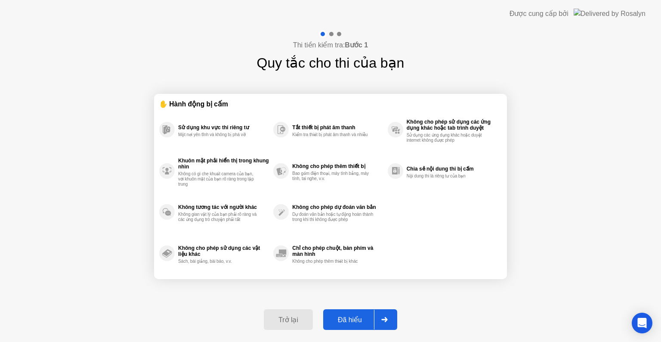
click at [381, 317] on div at bounding box center [384, 320] width 21 height 20
select select "Available cameras"
select select "Available speakers"
select select "Available microphones"
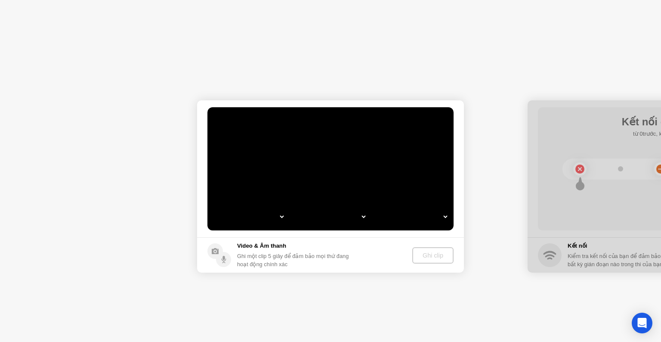
select select "**********"
select select "*******"
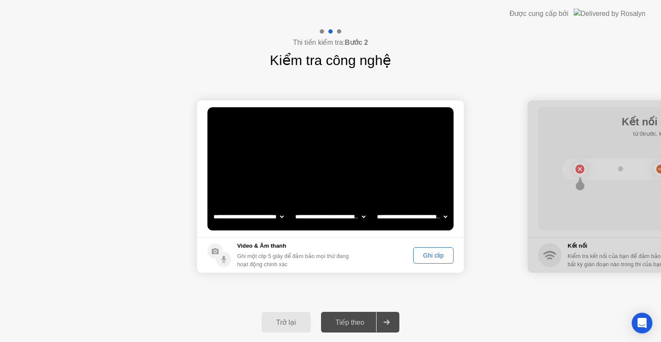
click at [387, 313] on div at bounding box center [386, 322] width 21 height 20
click at [437, 252] on div "Ghi clip" at bounding box center [433, 255] width 34 height 7
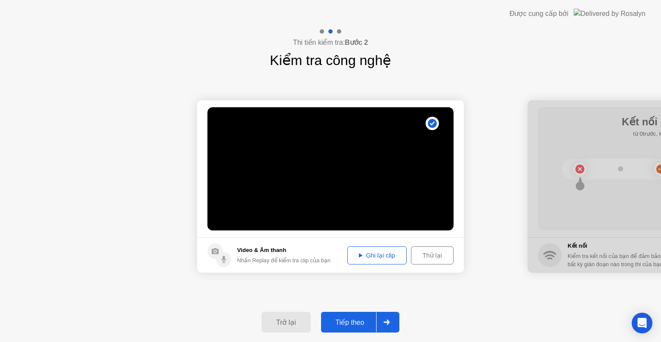
click at [402, 333] on div "Trở lại Tiếp theo" at bounding box center [330, 322] width 661 height 40
click at [387, 319] on div at bounding box center [386, 322] width 21 height 20
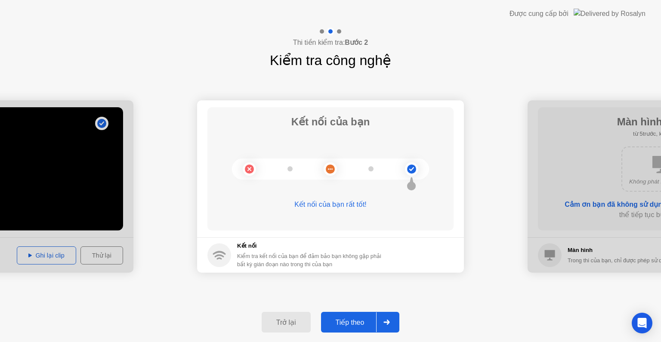
click at [386, 327] on div at bounding box center [386, 322] width 21 height 20
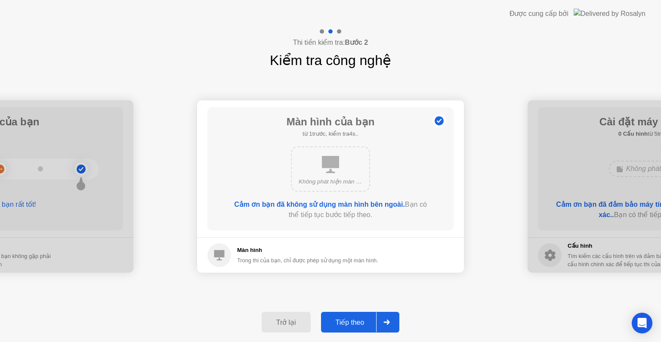
click at [386, 327] on div at bounding box center [386, 322] width 21 height 20
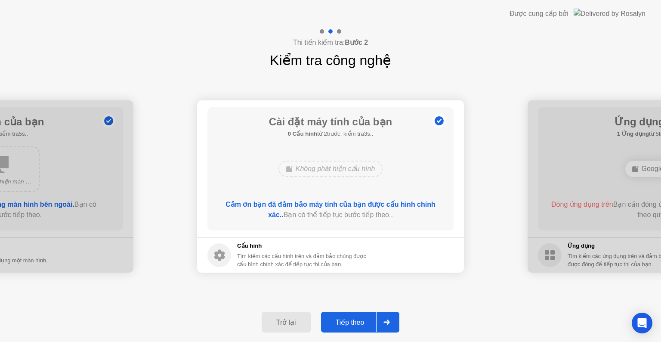
click at [386, 327] on div at bounding box center [386, 322] width 21 height 20
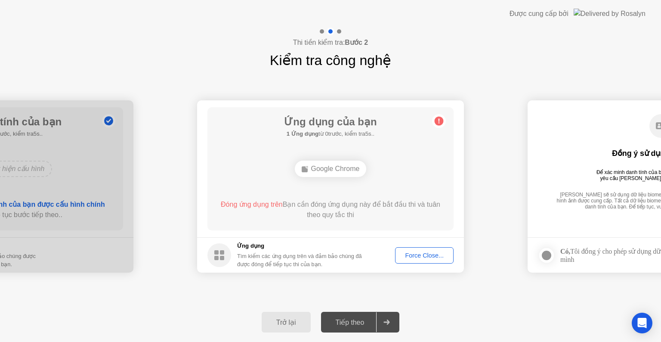
click at [386, 327] on div at bounding box center [386, 322] width 21 height 20
click at [413, 258] on div "Force Close..." at bounding box center [424, 255] width 53 height 7
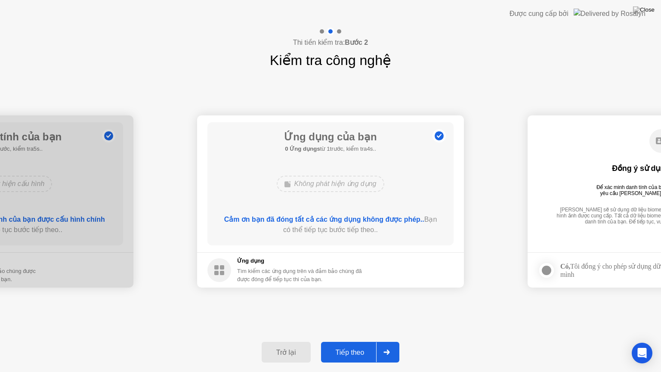
click at [389, 341] on icon at bounding box center [387, 352] width 6 height 5
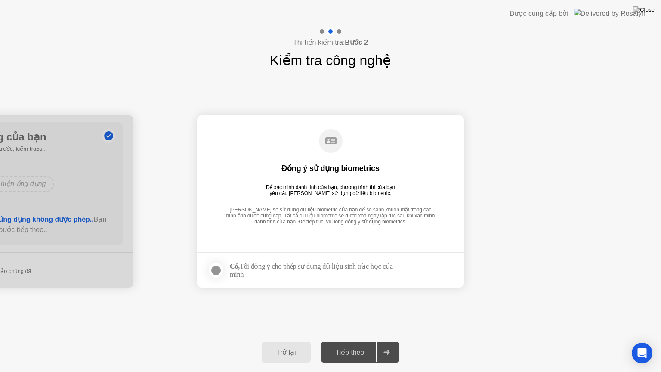
click at [211, 274] on div at bounding box center [216, 270] width 10 height 10
click at [386, 341] on div at bounding box center [386, 352] width 21 height 20
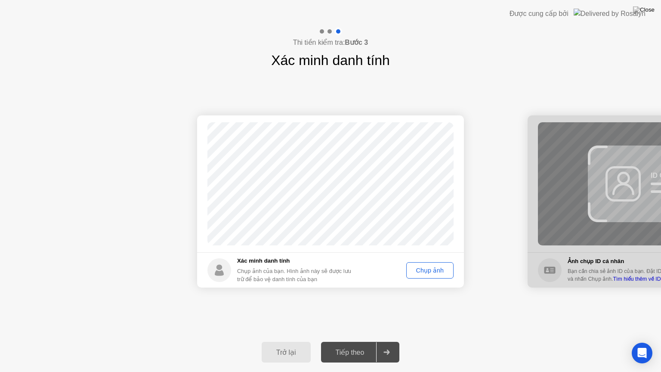
click at [441, 267] on div "Chụp ảnh" at bounding box center [429, 270] width 41 height 7
click at [390, 341] on div at bounding box center [386, 352] width 21 height 20
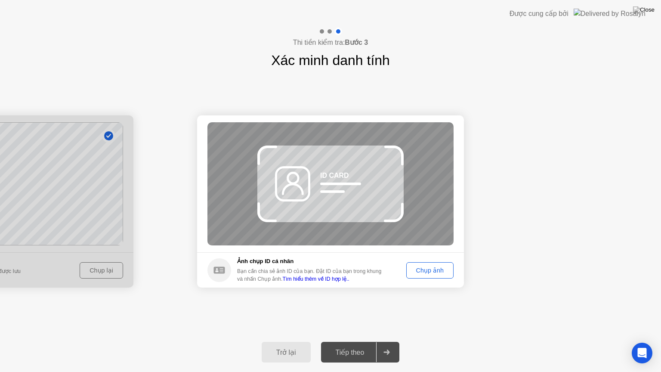
click at [435, 271] on div "Chụp ảnh" at bounding box center [429, 270] width 41 height 7
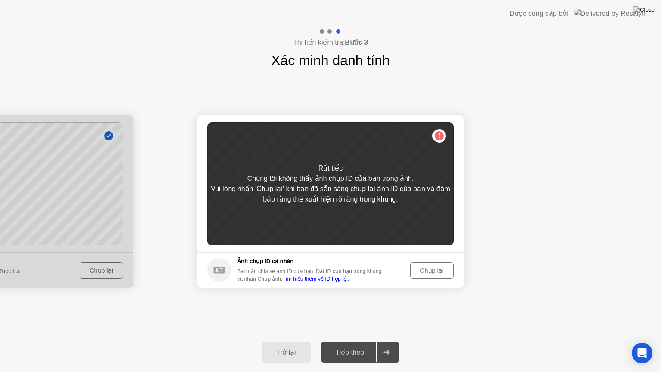
click at [405, 210] on div "Rất tiếc Chúng tôi không thấy ảnh chụp ID của bạn trong ảnh. Vui lòng nhấn 'Chụ…" at bounding box center [330, 183] width 246 height 123
click at [425, 273] on div "Chụp lại" at bounding box center [431, 270] width 37 height 7
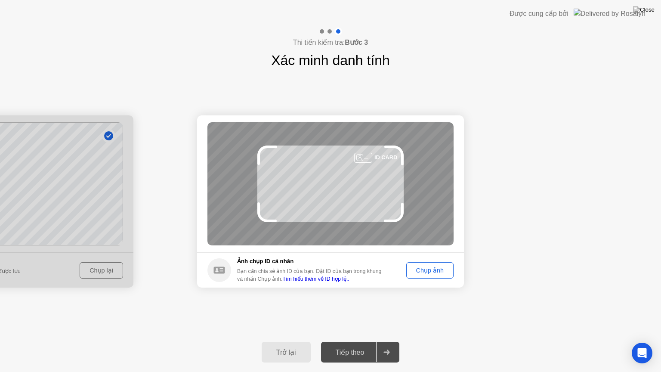
click at [425, 273] on div "Chụp ảnh" at bounding box center [429, 270] width 41 height 7
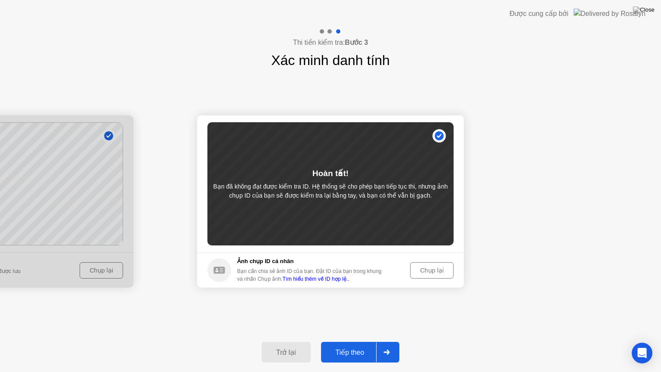
click at [387, 341] on div at bounding box center [386, 352] width 21 height 20
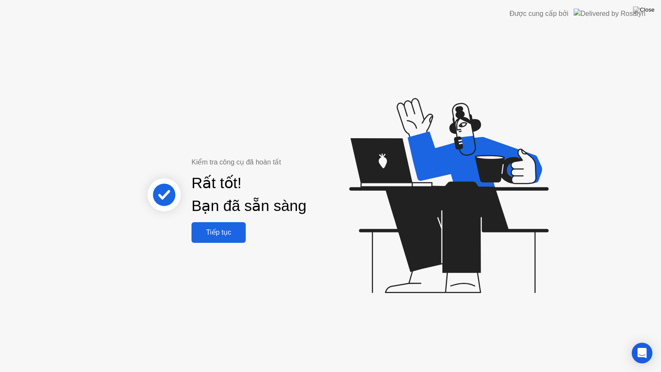
click at [210, 243] on div "Kiểm tra công cụ đã hoàn tất Rất tốt! Bạn đã sẵn sàng Tiếp tục" at bounding box center [330, 200] width 661 height 344
click at [218, 234] on div "Tiếp tục" at bounding box center [218, 232] width 49 height 8
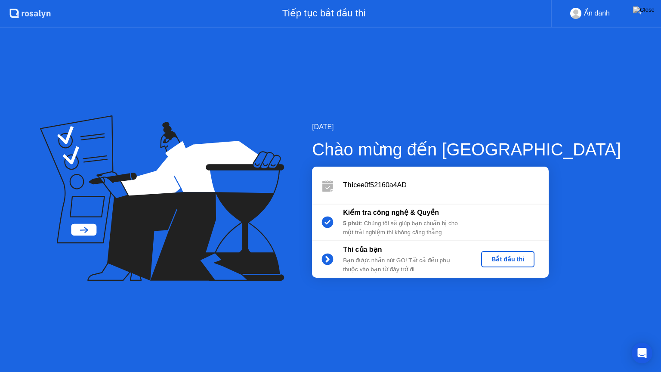
click at [531, 258] on div "Bắt đầu thi" at bounding box center [508, 259] width 46 height 7
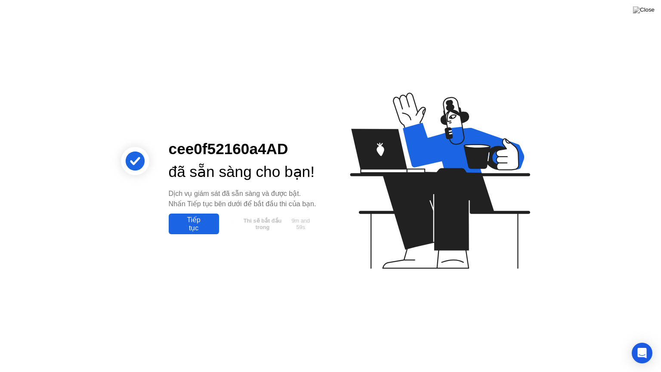
click at [186, 232] on div "Tiếp tục" at bounding box center [193, 224] width 45 height 16
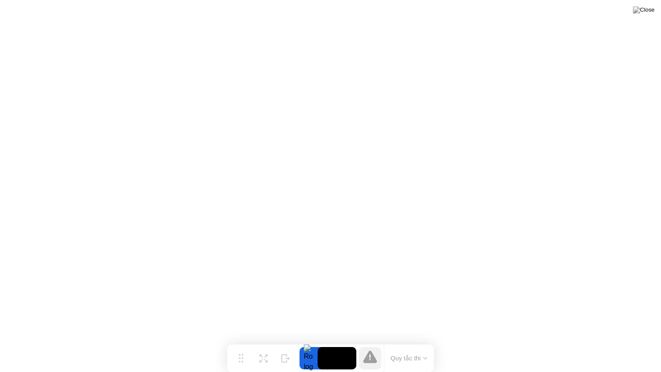
click at [417, 341] on button "Quy tắc thi" at bounding box center [409, 358] width 42 height 8
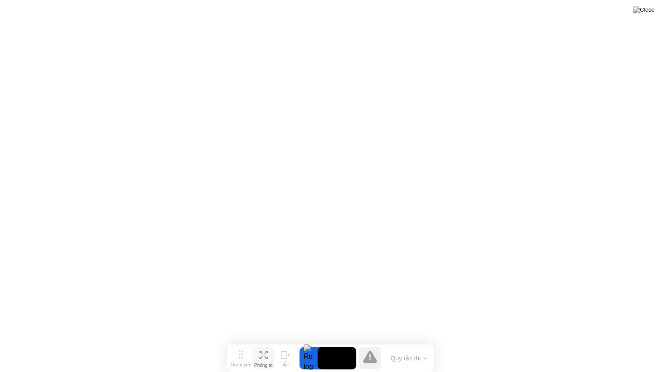
click at [260, 341] on div "Phóng to" at bounding box center [263, 364] width 19 height 5
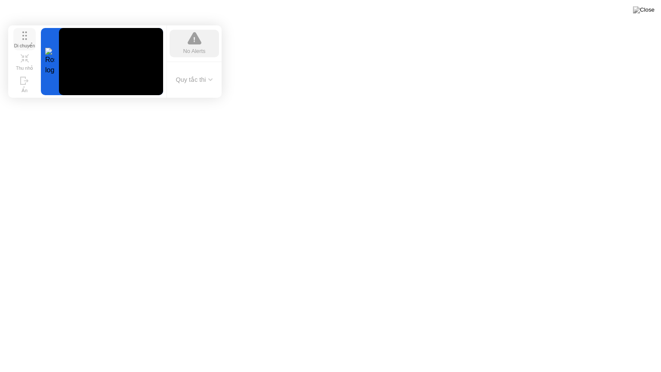
drag, startPoint x: 243, startPoint y: 315, endPoint x: 24, endPoint y: 41, distance: 350.7
click at [24, 43] on div "Di chuyển" at bounding box center [24, 46] width 21 height 6
click at [20, 65] on div "Thu nhỏ" at bounding box center [24, 68] width 17 height 6
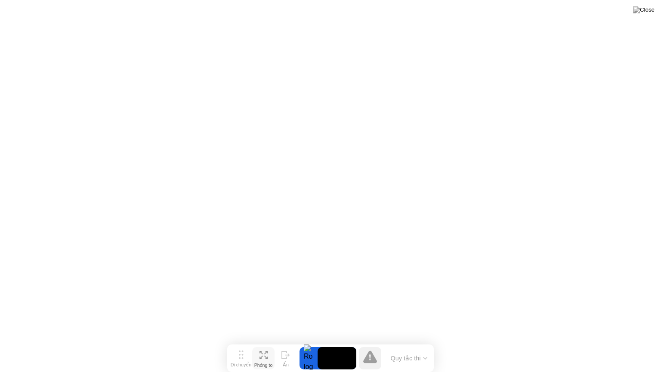
click at [257, 341] on div "Phóng to" at bounding box center [263, 364] width 19 height 5
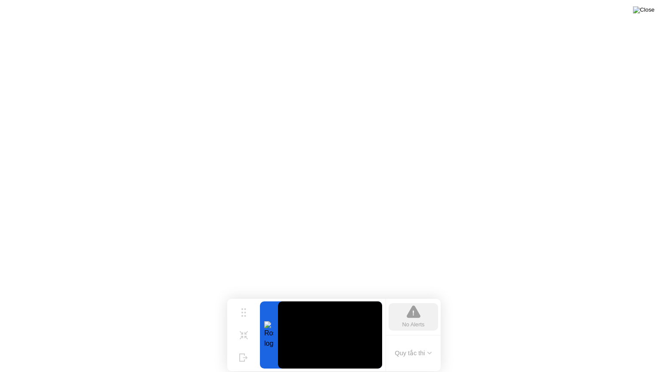
click at [651, 10] on img at bounding box center [644, 9] width 22 height 7
